Goal: Task Accomplishment & Management: Use online tool/utility

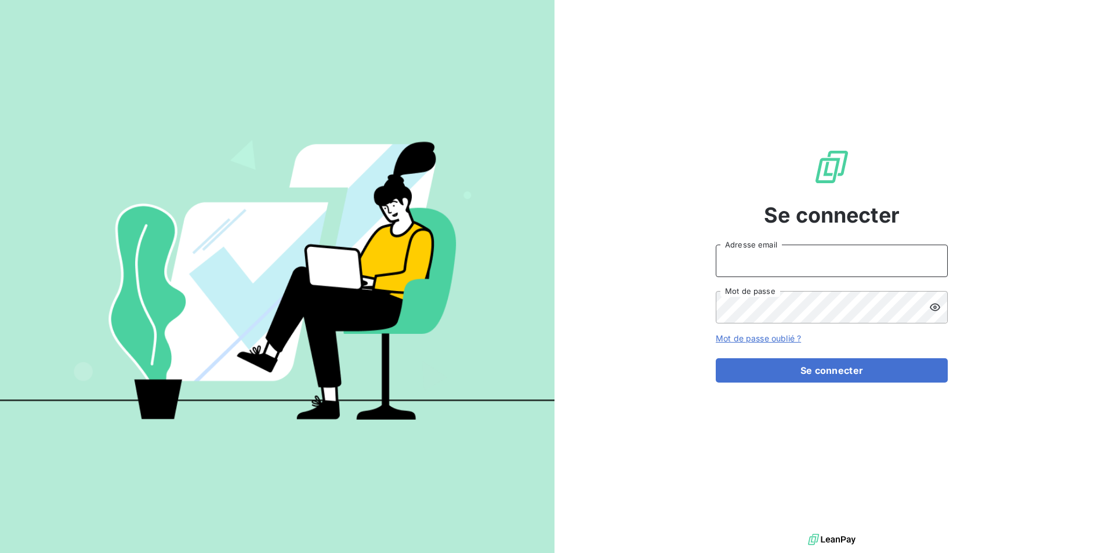
click at [790, 263] on input "Adresse email" at bounding box center [831, 261] width 232 height 32
type input "justine.monsaingeon@dynseo.com"
click at [715, 358] on button "Se connecter" at bounding box center [831, 370] width 232 height 24
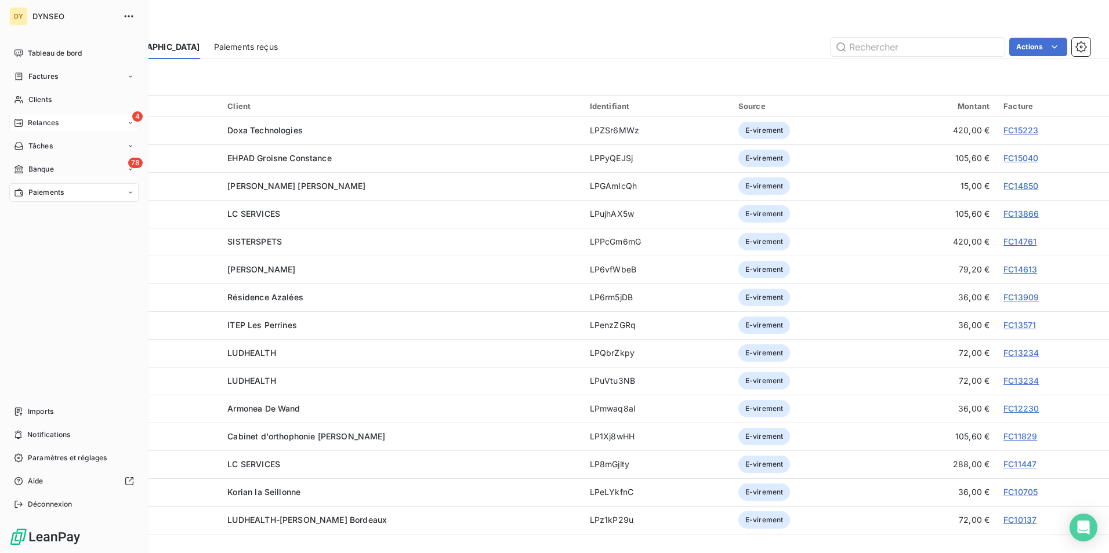
click at [37, 126] on span "Relances" at bounding box center [43, 123] width 31 height 10
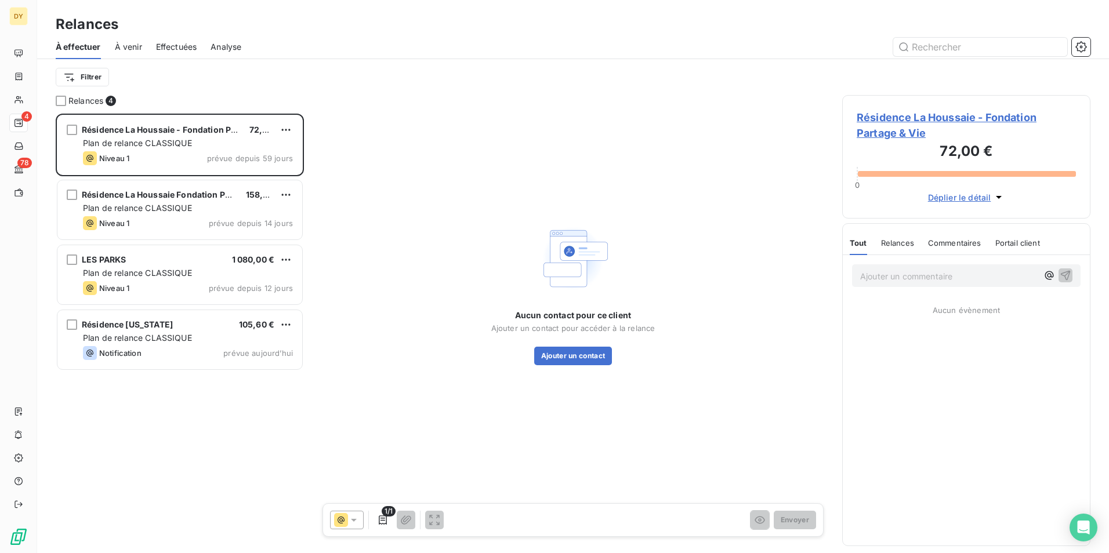
scroll to position [431, 239]
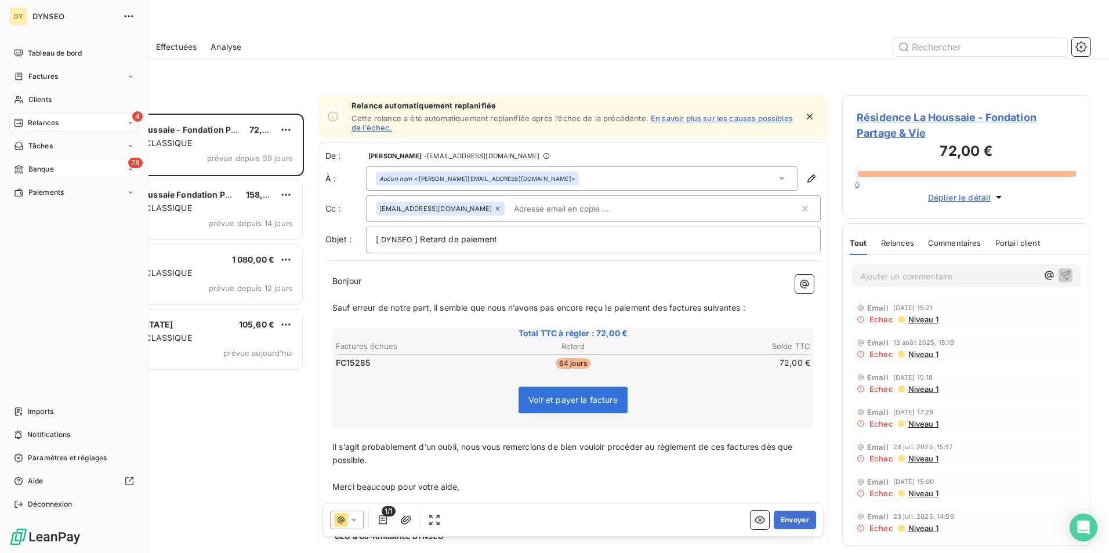
click at [34, 166] on span "Banque" at bounding box center [41, 169] width 26 height 10
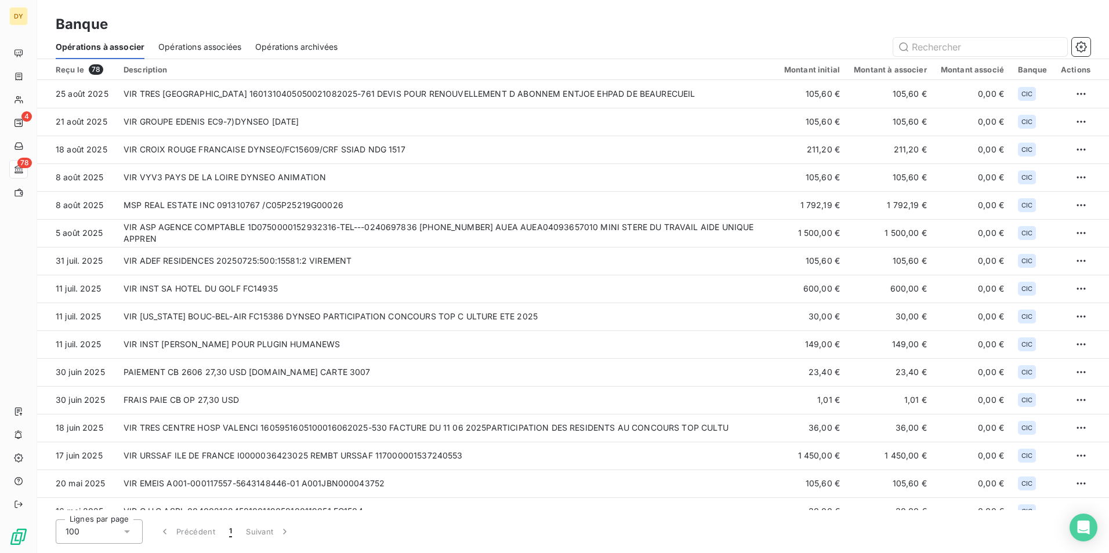
click at [179, 48] on span "Opérations associées" at bounding box center [199, 47] width 83 height 12
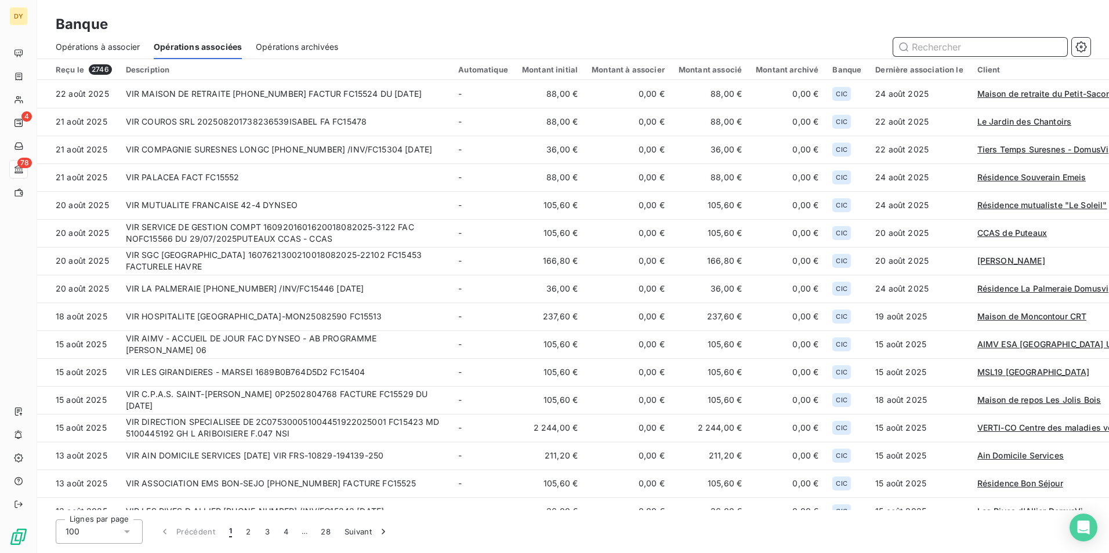
click at [102, 40] on div "Opérations à associer" at bounding box center [98, 47] width 84 height 24
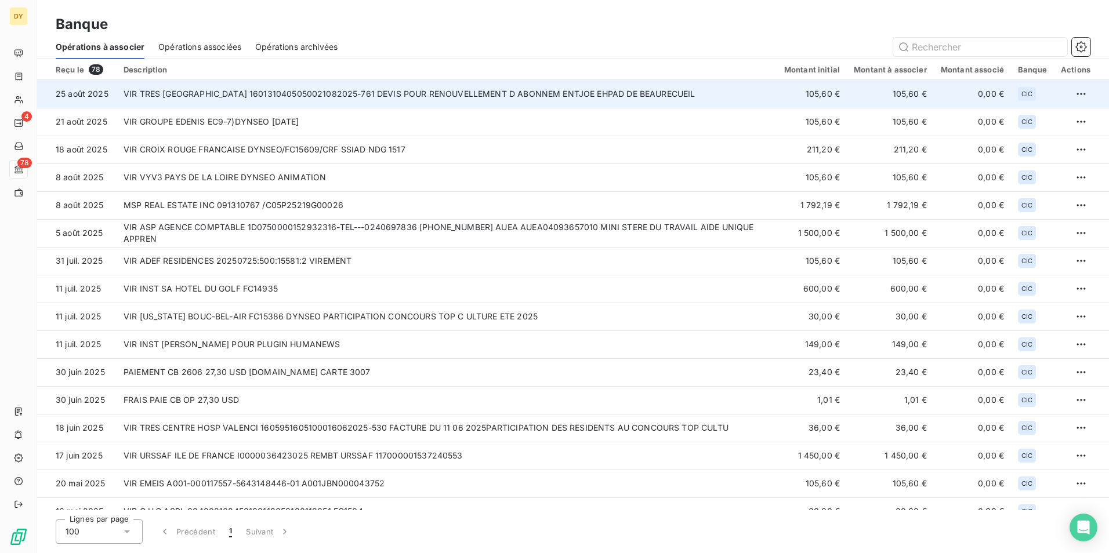
click at [124, 89] on td "VIR TRES [GEOGRAPHIC_DATA] 1601310405050021082025-761 DEVIS POUR RENOUVELLEMENT…" at bounding box center [447, 94] width 660 height 28
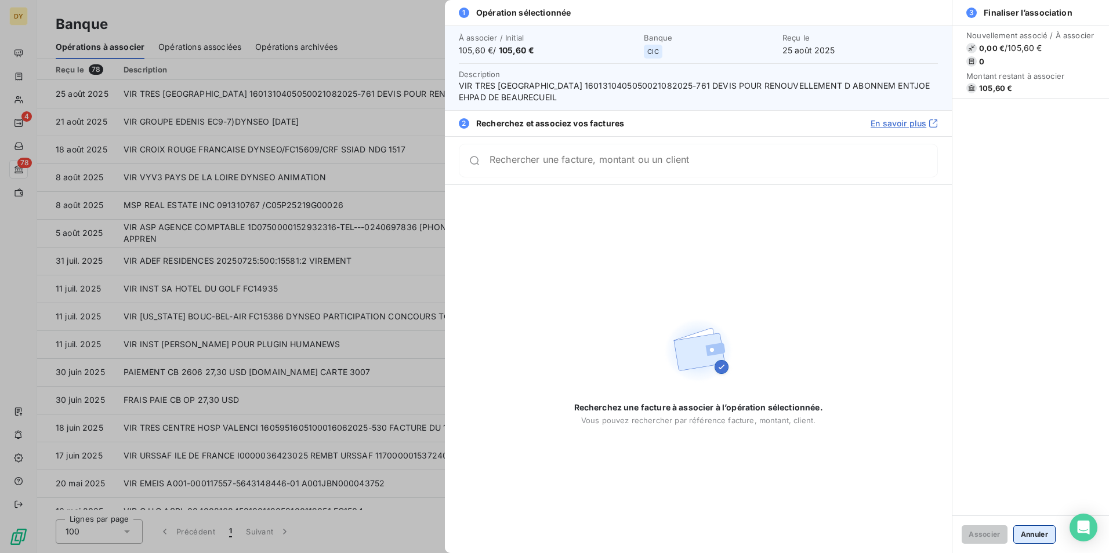
click at [1048, 539] on button "Annuler" at bounding box center [1034, 534] width 42 height 19
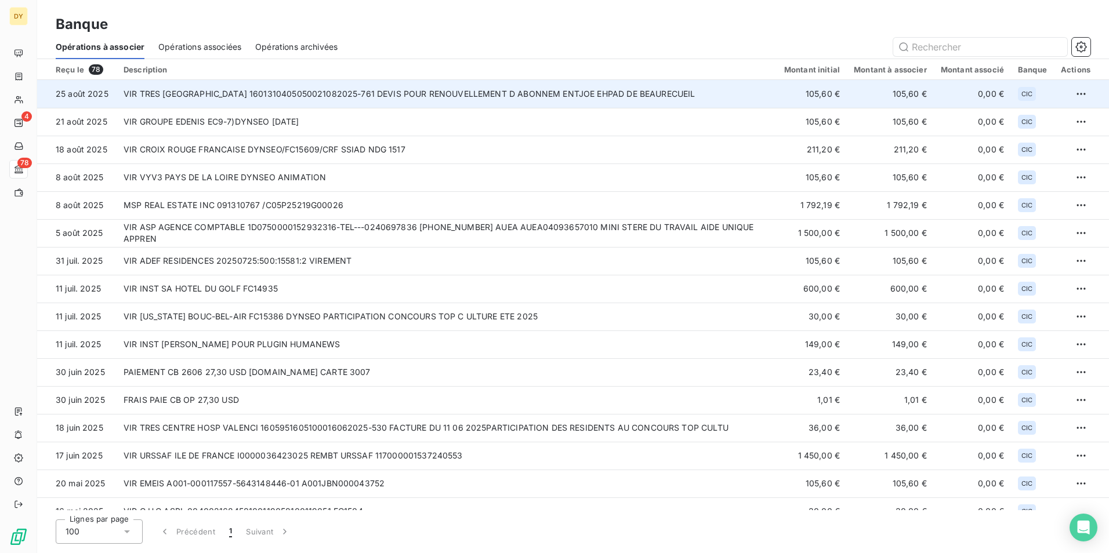
click at [159, 90] on td "VIR TRES [GEOGRAPHIC_DATA] 1601310405050021082025-761 DEVIS POUR RENOUVELLEMENT…" at bounding box center [447, 94] width 660 height 28
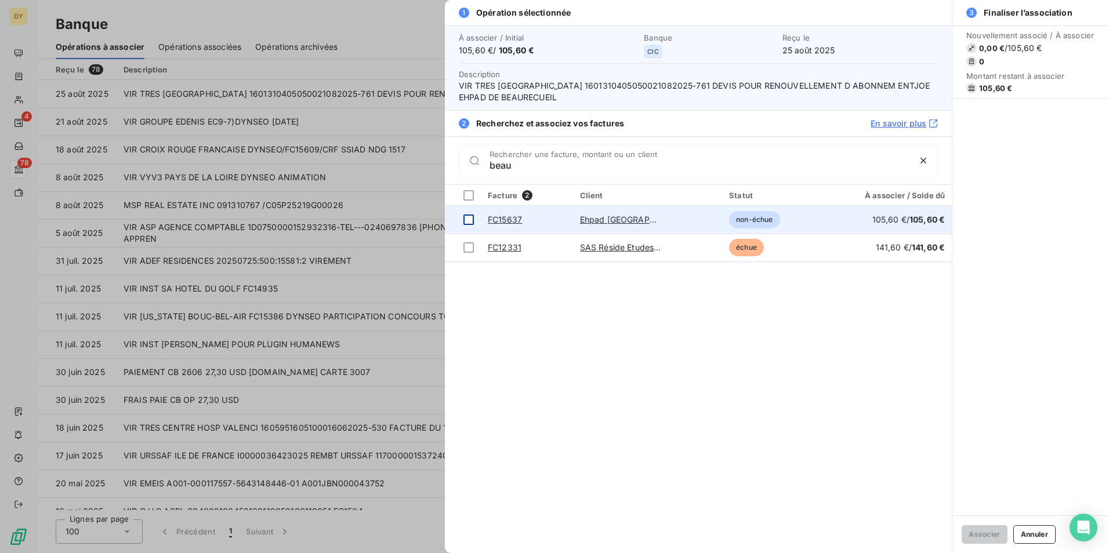
type input "beau"
click at [475, 220] on td at bounding box center [463, 220] width 36 height 28
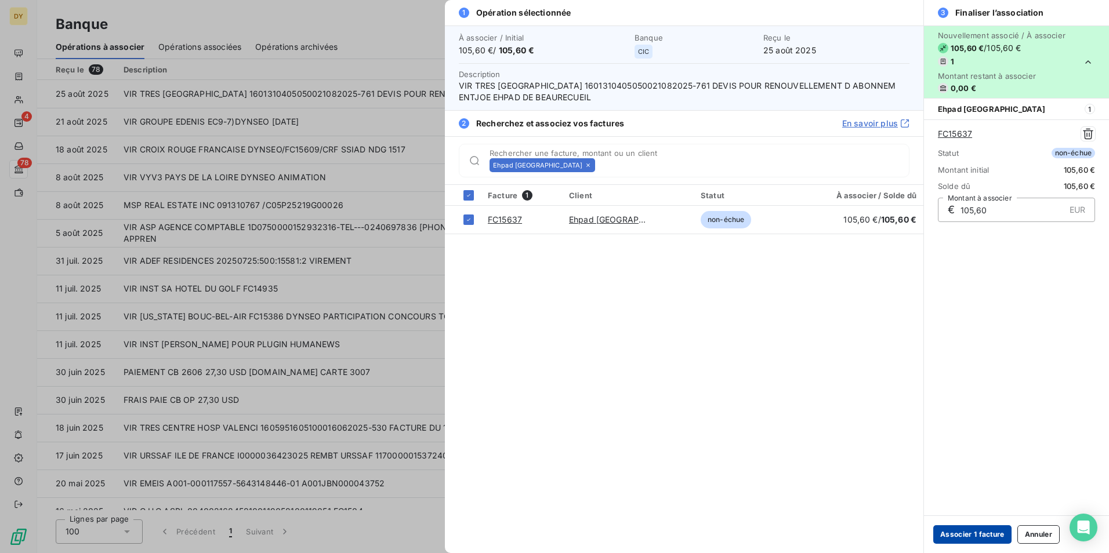
click at [989, 531] on button "Associer 1 facture" at bounding box center [972, 534] width 78 height 19
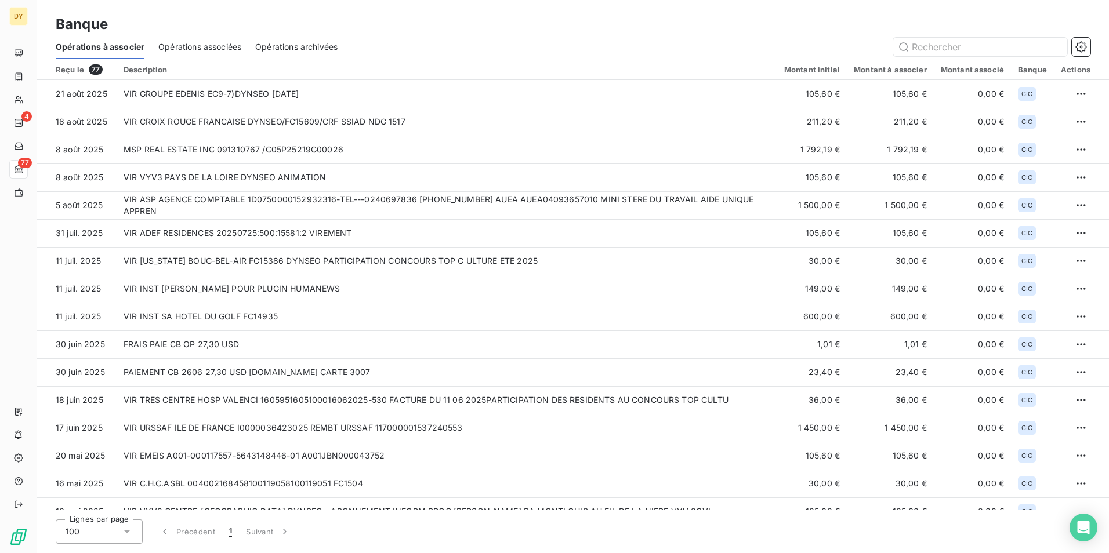
click at [174, 46] on span "Opérations associées" at bounding box center [199, 47] width 83 height 12
